Goal: Transaction & Acquisition: Obtain resource

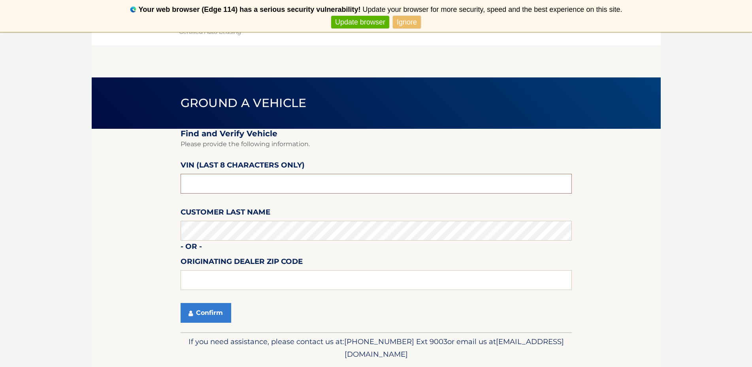
click at [222, 187] on input "text" at bounding box center [376, 184] width 391 height 20
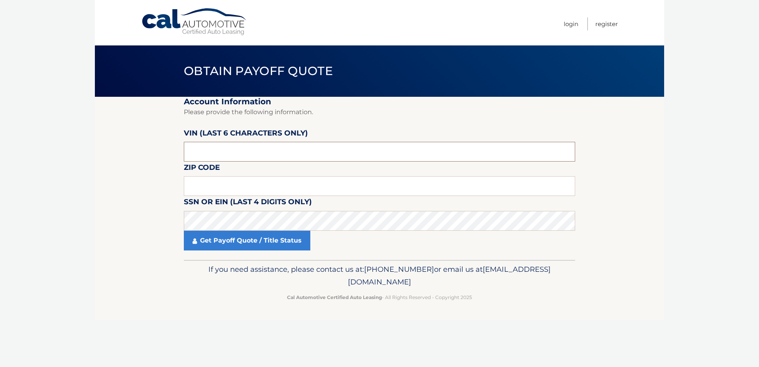
click at [247, 149] on input "text" at bounding box center [379, 152] width 391 height 20
type input "504108"
click at [214, 191] on input "text" at bounding box center [379, 186] width 391 height 20
type input "08060"
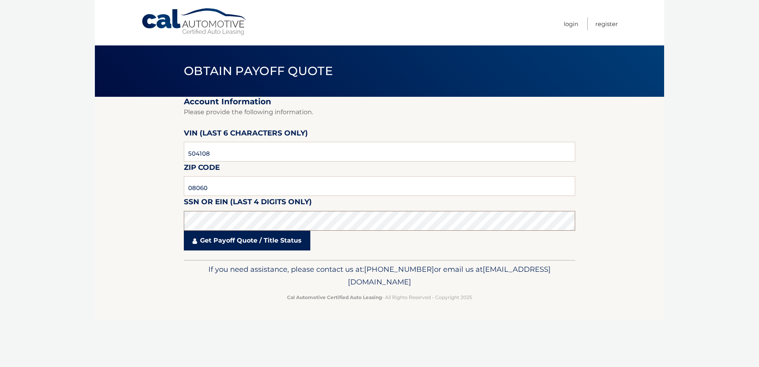
click button "For Originating Dealer" at bounding box center [0, 0] width 0 height 0
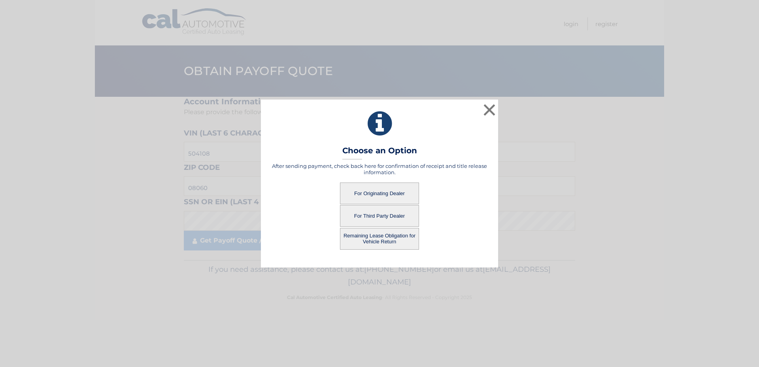
click at [396, 238] on button "Remaining Lease Obligation for Vehicle Return" at bounding box center [379, 239] width 79 height 22
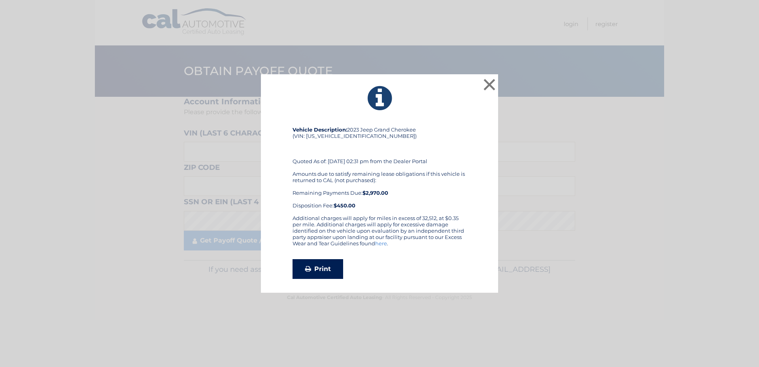
click at [316, 270] on link "Print" at bounding box center [318, 269] width 51 height 20
click at [488, 86] on button "×" at bounding box center [490, 85] width 16 height 16
